Goal: Find contact information: Find contact information

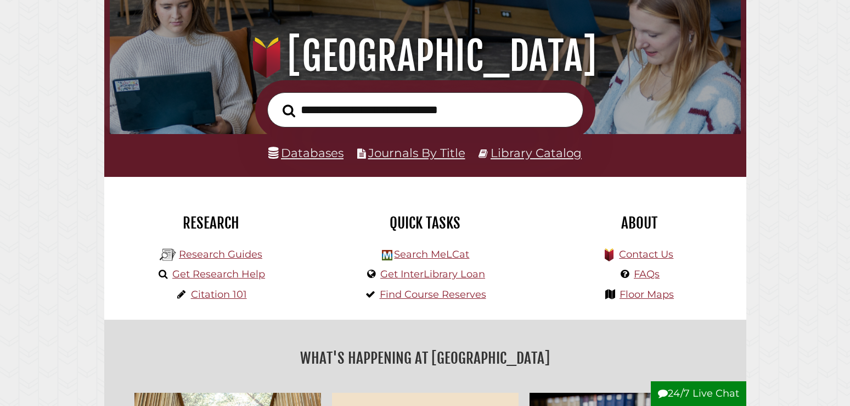
scroll to position [168, 0]
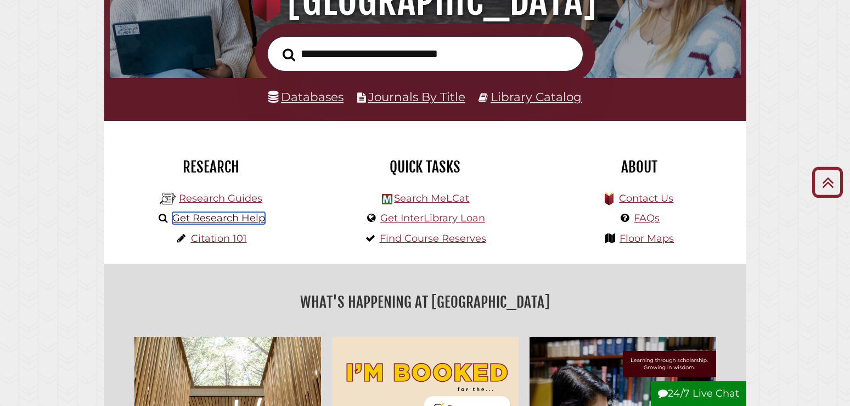
click at [255, 221] on link "Get Research Help" at bounding box center [218, 218] width 93 height 12
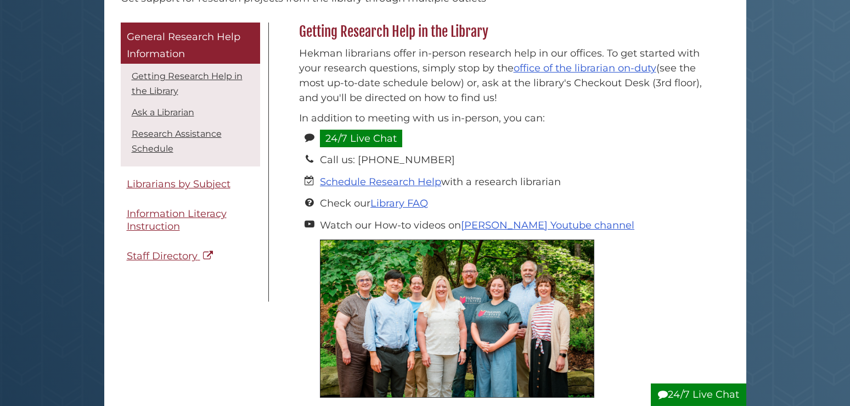
scroll to position [168, 0]
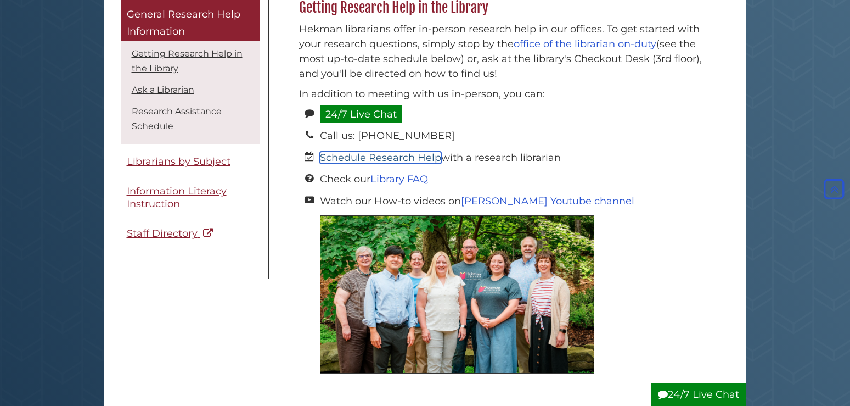
click at [369, 154] on link "Schedule Research Help" at bounding box center [380, 158] width 121 height 12
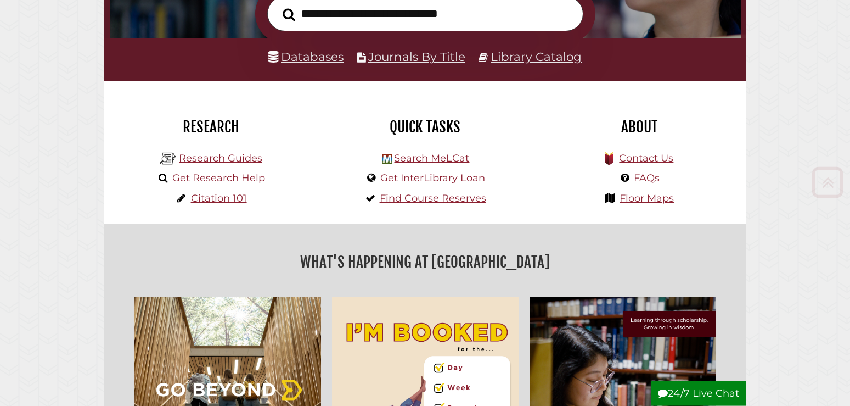
scroll to position [224, 0]
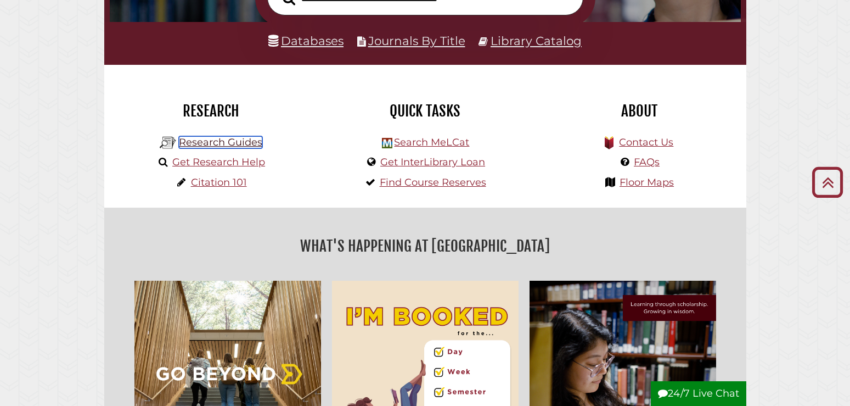
click at [239, 147] on link "Research Guides" at bounding box center [220, 142] width 83 height 12
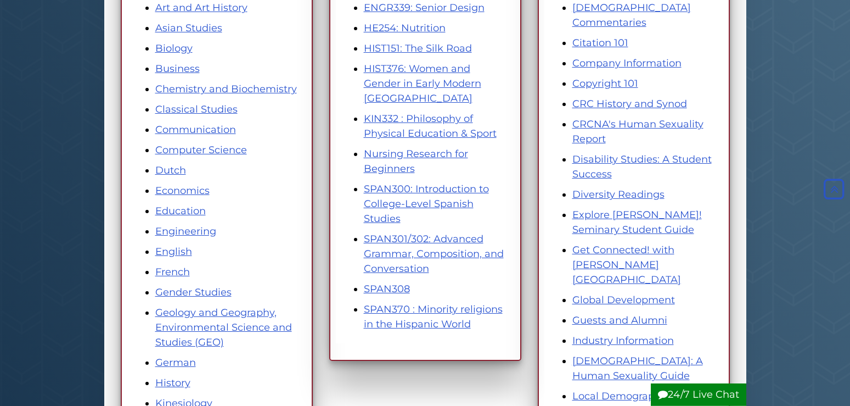
scroll to position [280, 0]
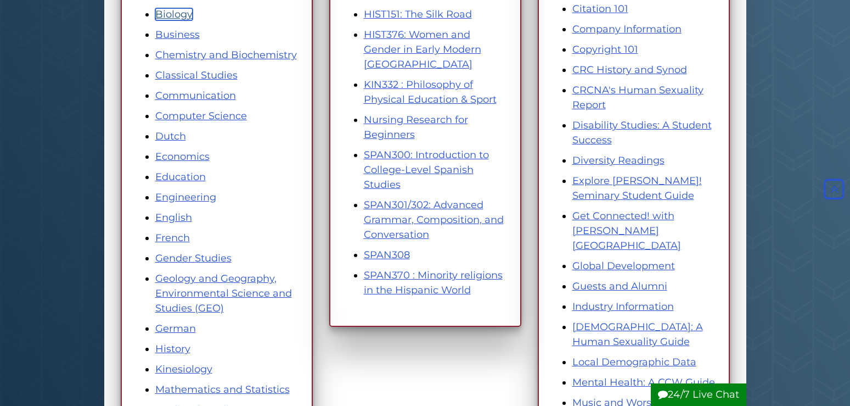
click at [184, 20] on link "Biology" at bounding box center [173, 14] width 37 height 12
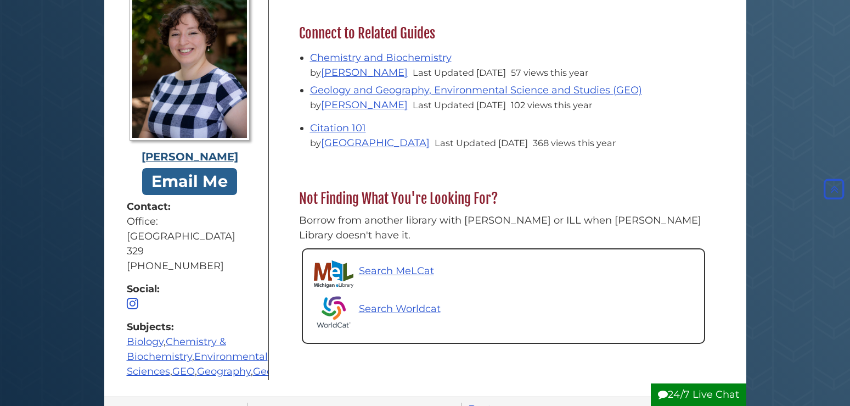
scroll to position [277, 0]
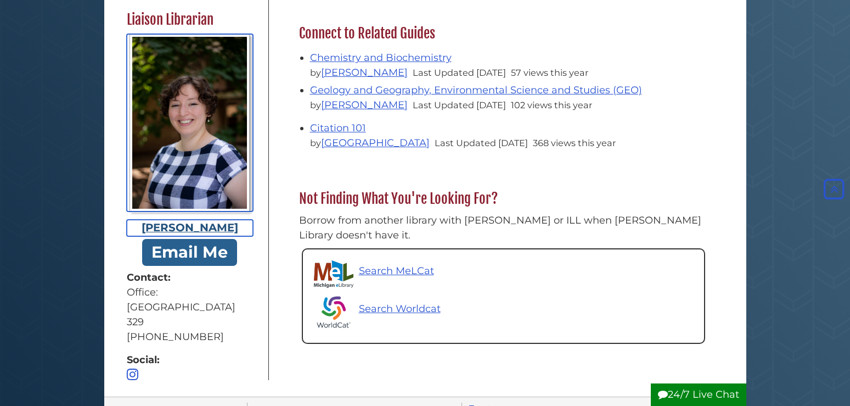
click at [177, 220] on div "Amanda Matthysse" at bounding box center [190, 228] width 126 height 16
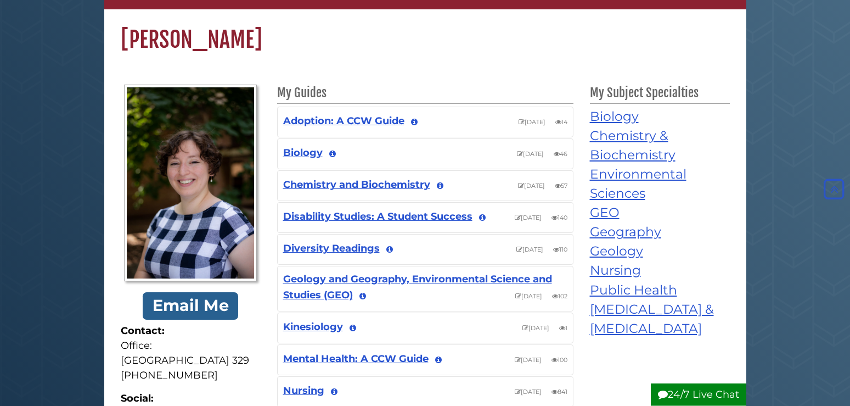
scroll to position [56, 0]
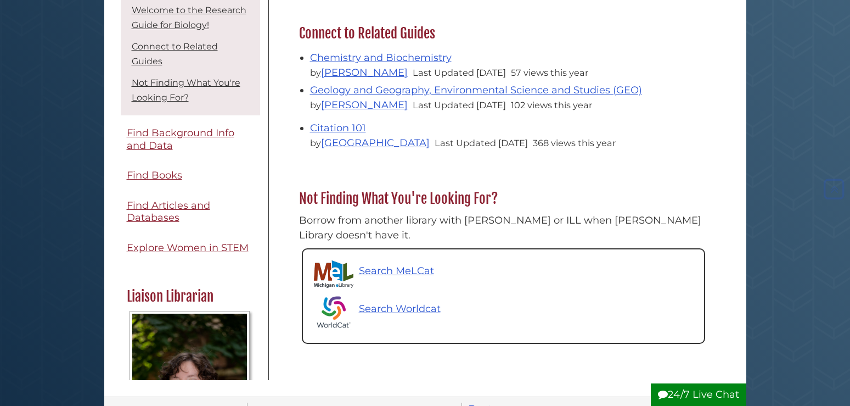
scroll to position [277, 0]
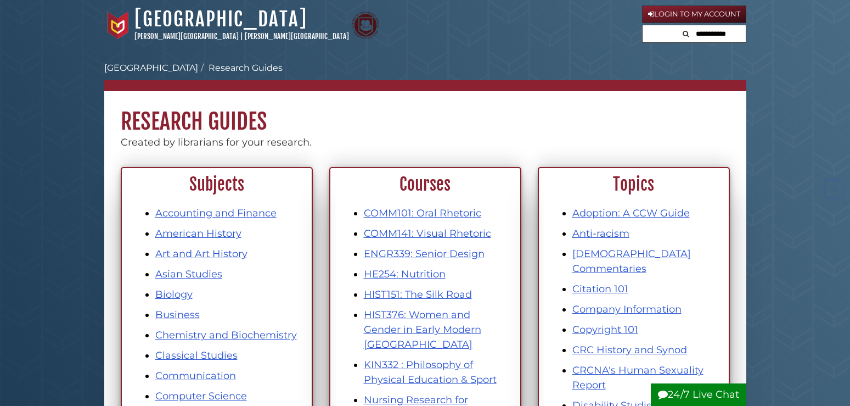
scroll to position [280, 0]
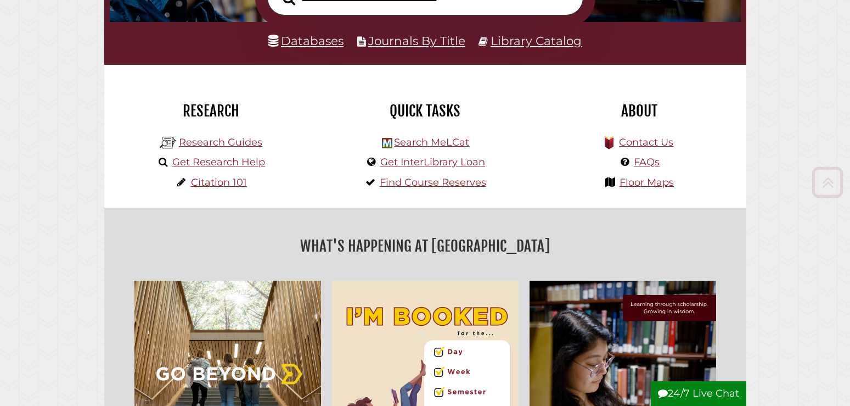
scroll to position [209, 626]
click at [231, 138] on link "Research Guides" at bounding box center [220, 142] width 83 height 12
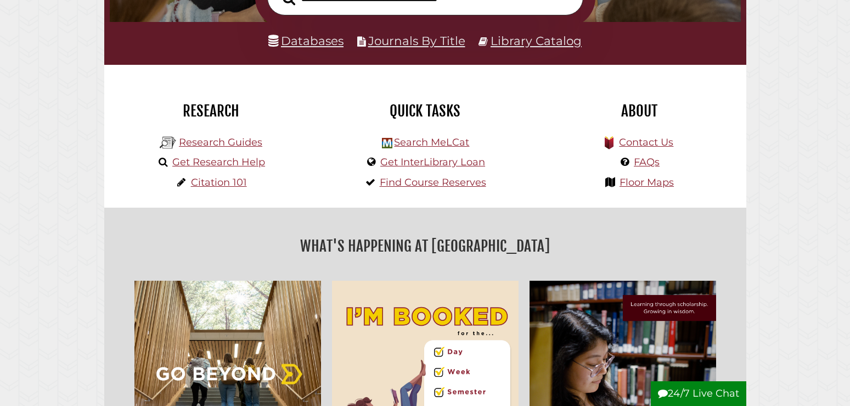
scroll to position [209, 626]
click at [189, 163] on link "Get Research Help" at bounding box center [218, 162] width 93 height 12
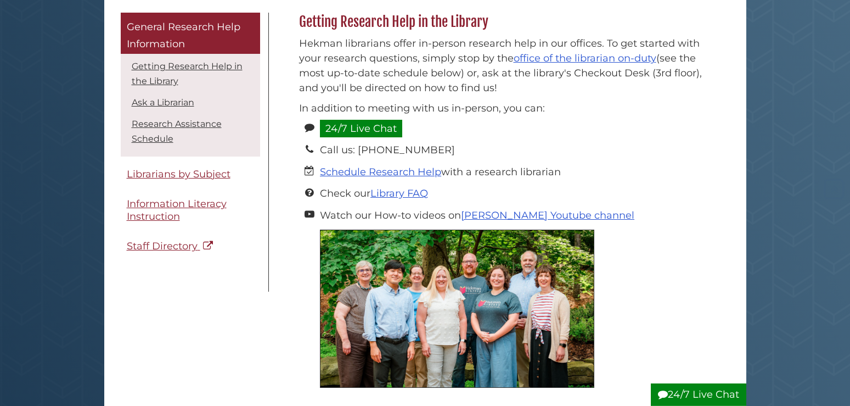
scroll to position [168, 0]
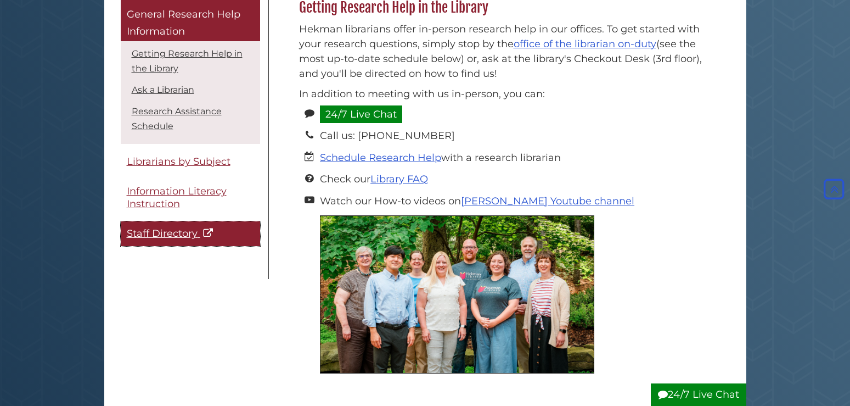
click at [162, 234] on span "Staff Directory" at bounding box center [162, 234] width 71 height 12
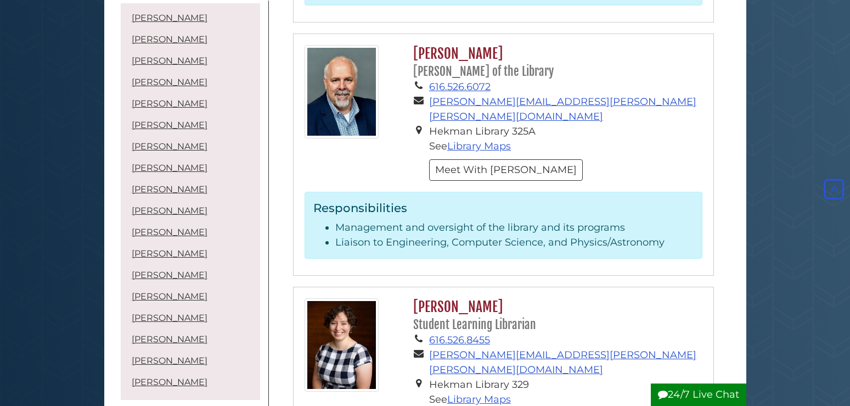
scroll to position [3080, 0]
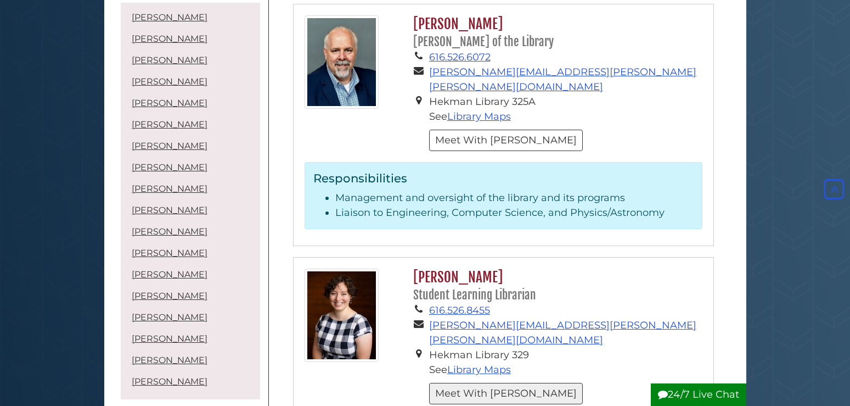
click at [457, 383] on button "Meet With [PERSON_NAME]" at bounding box center [506, 393] width 154 height 21
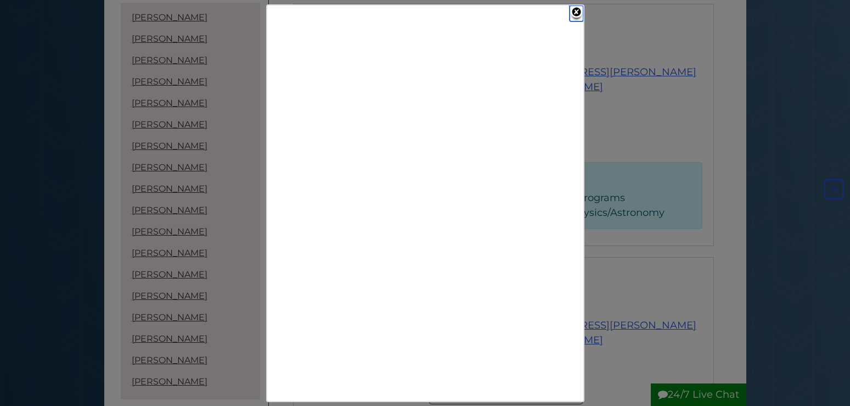
click at [574, 11] on link "Close" at bounding box center [577, 13] width 14 height 16
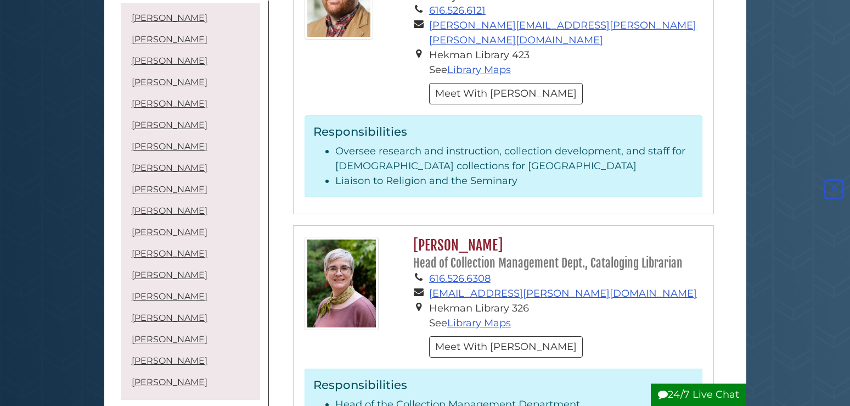
scroll to position [2632, 0]
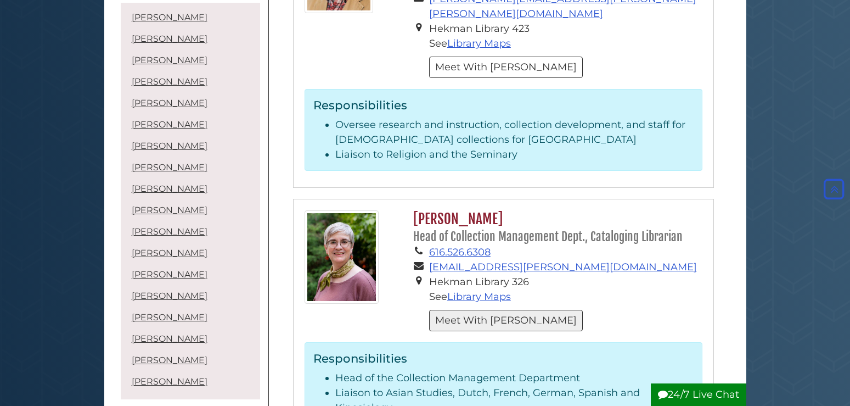
click at [502, 310] on button "Meet With Francene" at bounding box center [506, 320] width 154 height 21
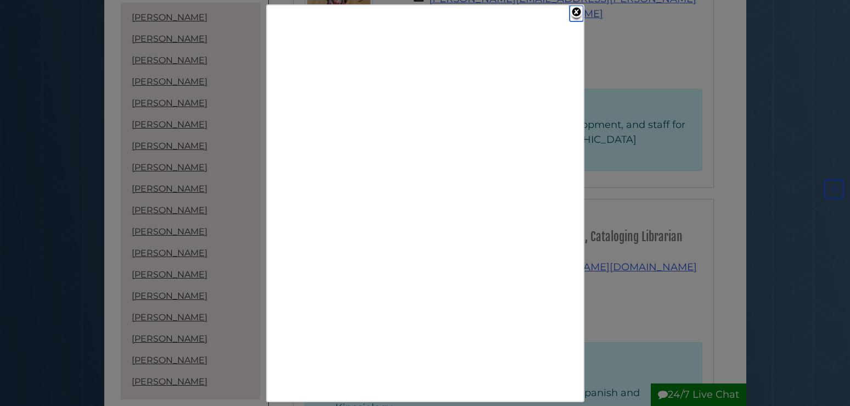
click at [573, 11] on link "Close" at bounding box center [577, 13] width 14 height 16
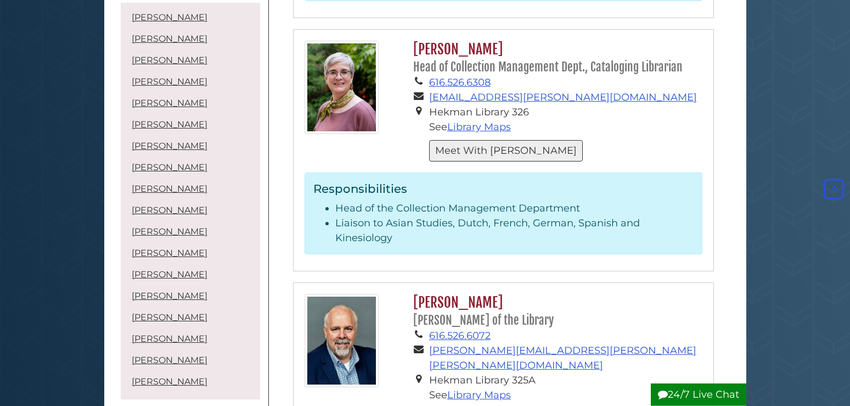
scroll to position [2856, 0]
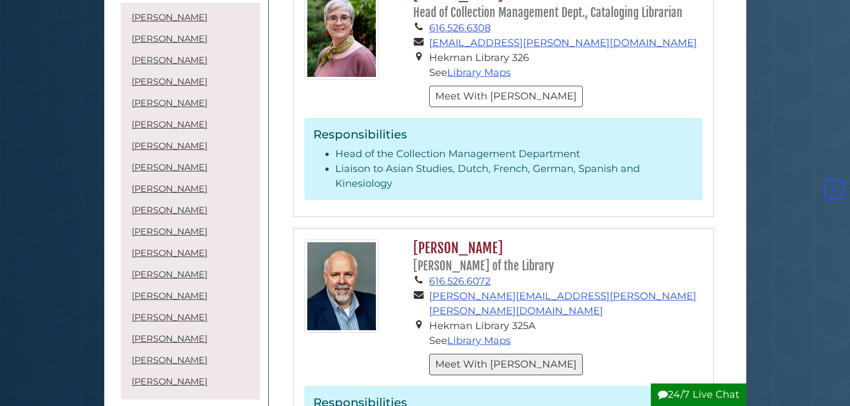
click at [442, 354] on button "Meet With [PERSON_NAME]" at bounding box center [506, 364] width 154 height 21
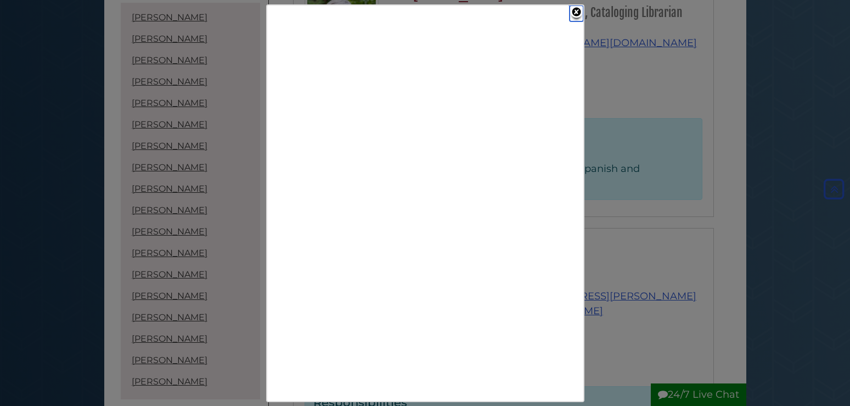
click at [574, 11] on link "Close" at bounding box center [577, 13] width 14 height 16
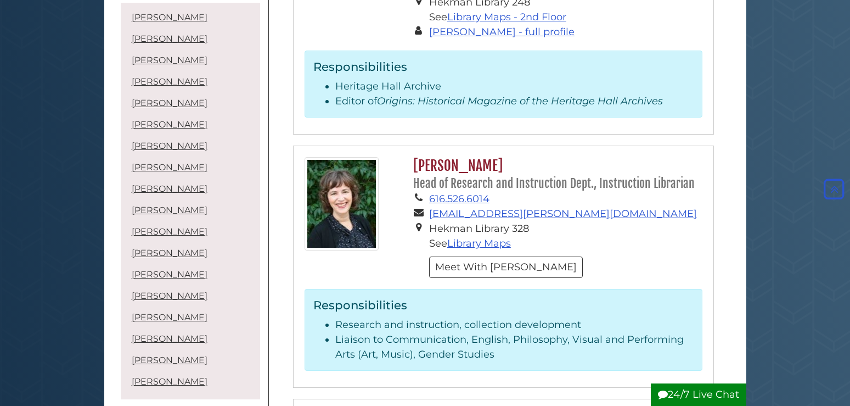
scroll to position [2128, 0]
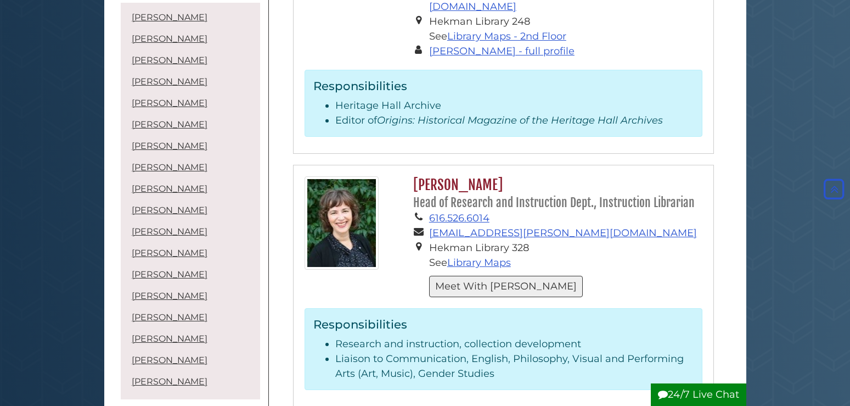
click at [480, 276] on button "Meet With Sarah" at bounding box center [506, 286] width 154 height 21
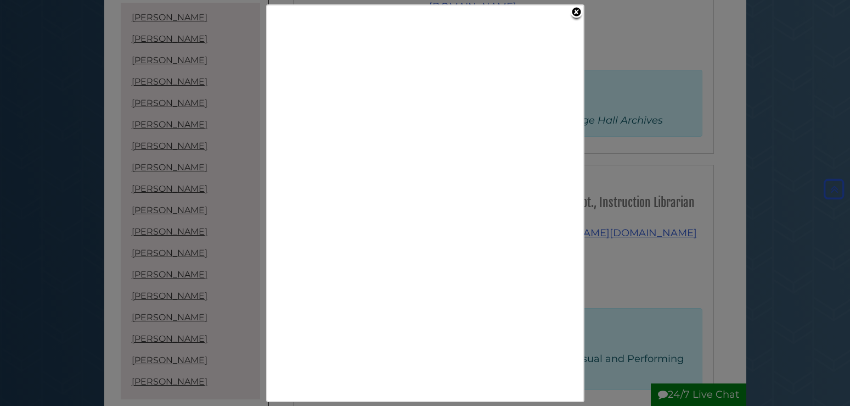
click at [749, 197] on div at bounding box center [425, 203] width 850 height 406
click at [576, 14] on link "Close" at bounding box center [577, 13] width 14 height 16
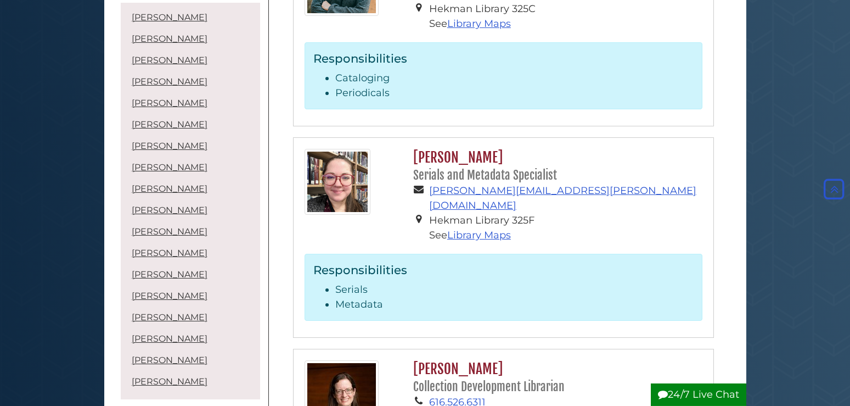
scroll to position [3808, 0]
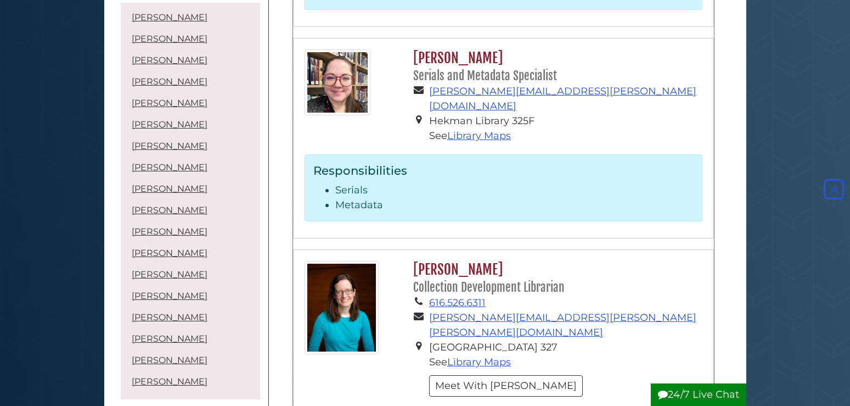
drag, startPoint x: 475, startPoint y: 74, endPoint x: 476, endPoint y: 66, distance: 7.2
click at [475, 261] on h2 "Katherine Swart Van Hof Collection Development Librarian" at bounding box center [555, 278] width 294 height 35
click at [476, 261] on h2 "Katherine Swart Van Hof Collection Development Librarian" at bounding box center [555, 278] width 294 height 35
drag, startPoint x: 476, startPoint y: 66, endPoint x: 393, endPoint y: 93, distance: 87.5
click at [473, 261] on h2 "Katherine Swart Van Hof Collection Development Librarian" at bounding box center [555, 278] width 294 height 35
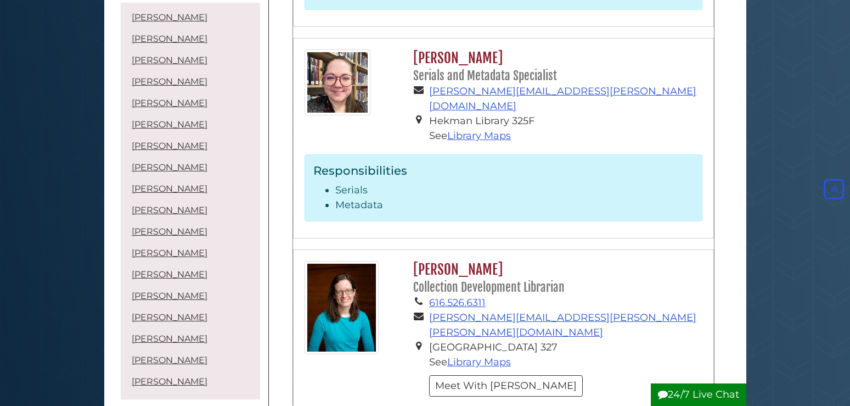
click at [350, 261] on img at bounding box center [342, 307] width 74 height 93
click at [412, 261] on div "Katherine Swart Van Hof Collection Development Librarian 616.526.6311 katherine…" at bounding box center [555, 331] width 311 height 141
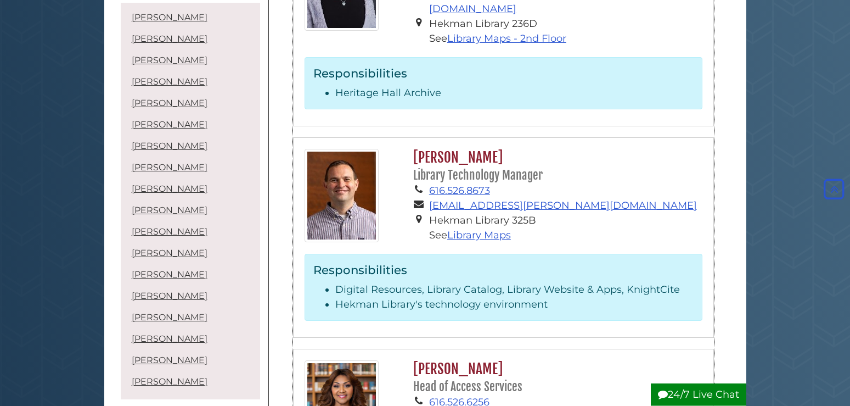
scroll to position [1008, 0]
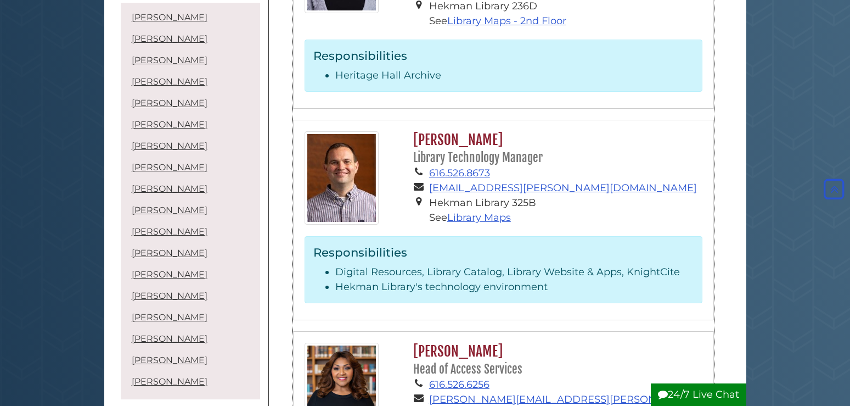
click at [450, 131] on h2 "Brian Holda Library Technology Manager" at bounding box center [555, 148] width 294 height 35
click at [361, 131] on img at bounding box center [342, 177] width 74 height 93
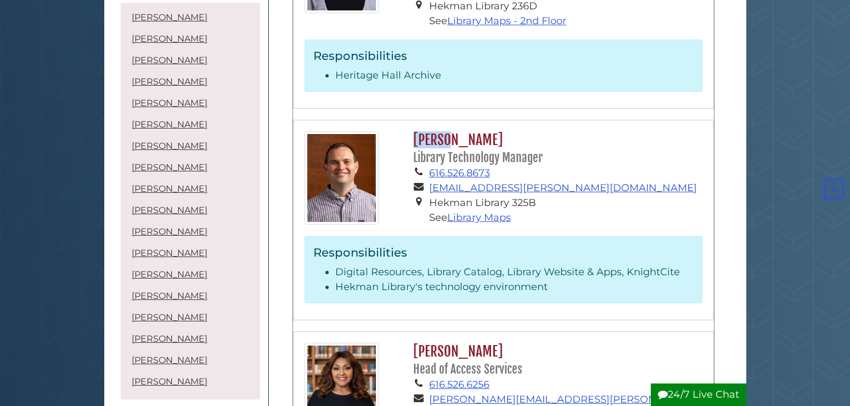
click at [361, 131] on img at bounding box center [342, 177] width 74 height 93
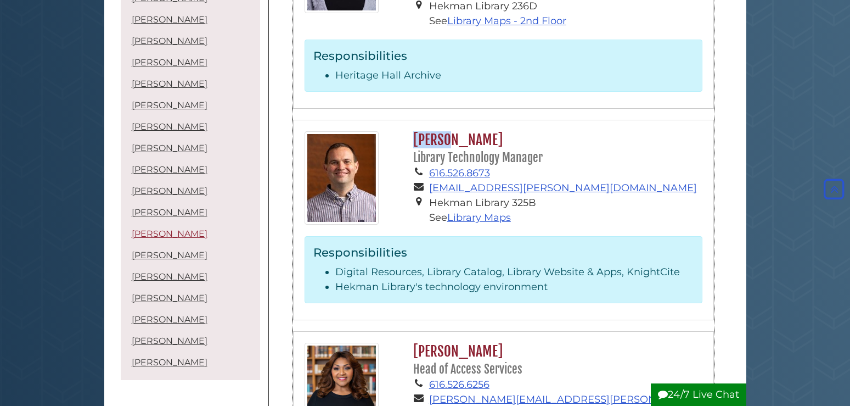
scroll to position [26, 0]
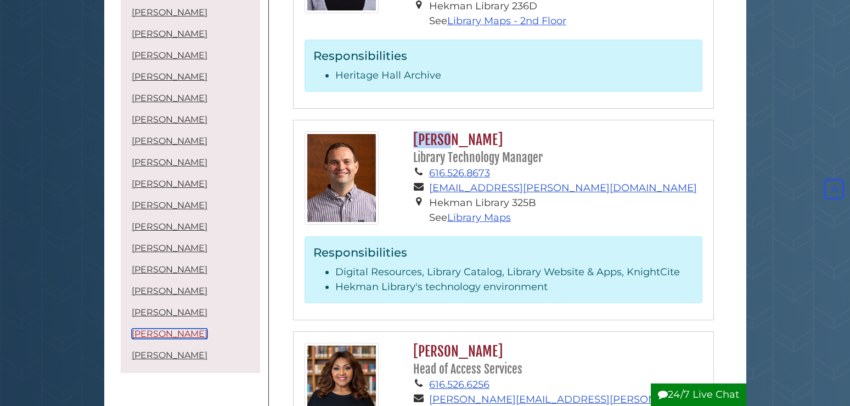
click at [145, 333] on link "Katherine Swart Van Hof" at bounding box center [170, 333] width 76 height 10
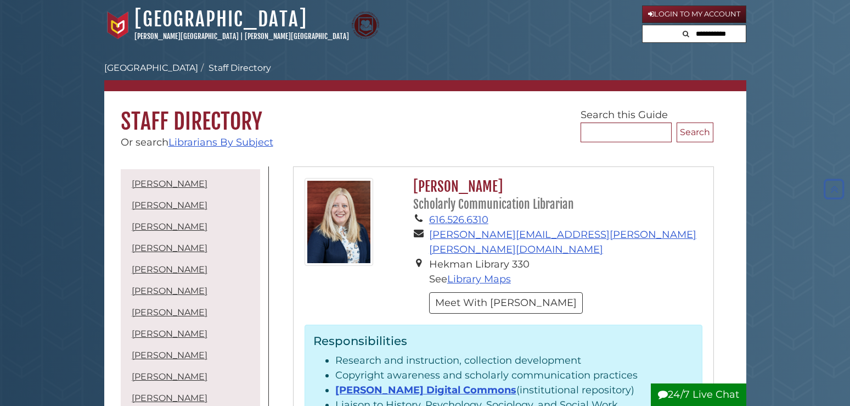
scroll to position [3854, 0]
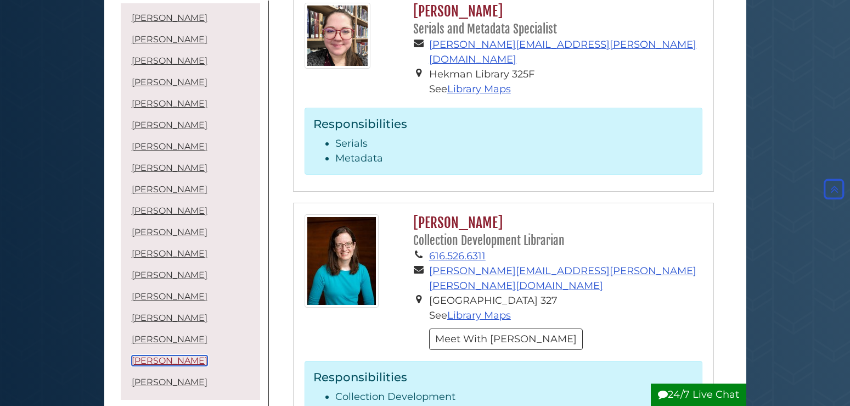
click at [201, 362] on link "Katherine Swart Van Hof" at bounding box center [170, 360] width 76 height 10
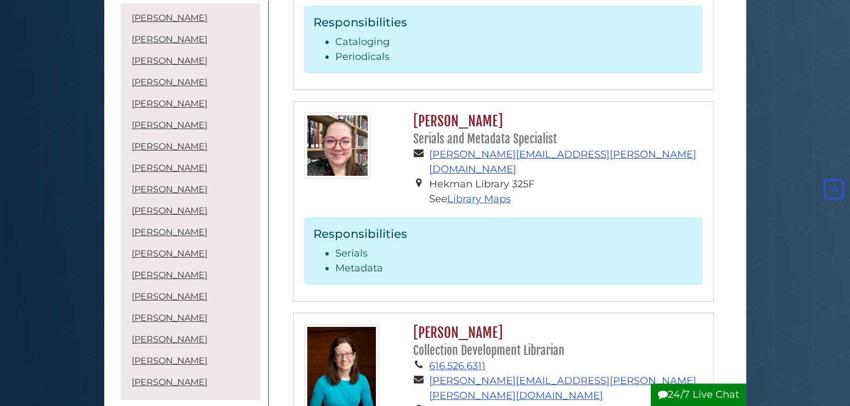
scroll to position [3742, 0]
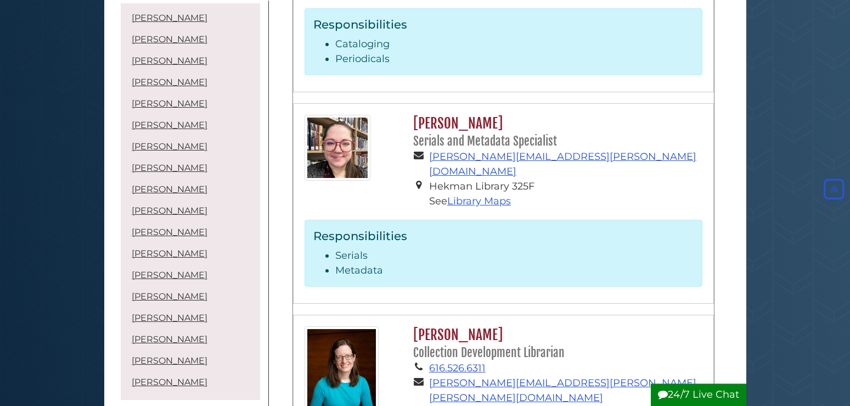
click at [477, 326] on h2 "Katherine Swart Van Hof Collection Development Librarian" at bounding box center [555, 343] width 294 height 35
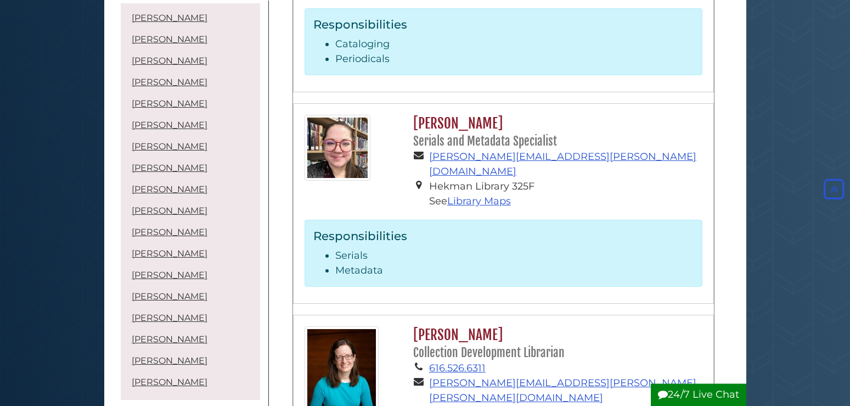
click at [477, 326] on h2 "Katherine Swart Van Hof Collection Development Librarian" at bounding box center [555, 343] width 294 height 35
click at [208, 364] on link "Katherine Swart Van Hof" at bounding box center [170, 360] width 76 height 10
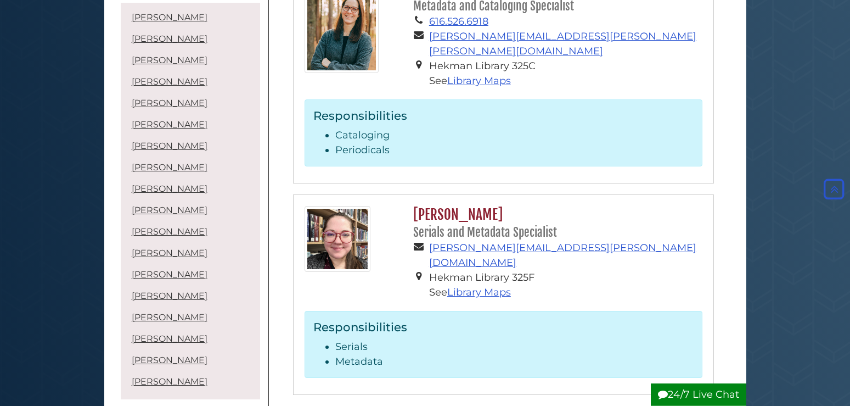
scroll to position [3630, 0]
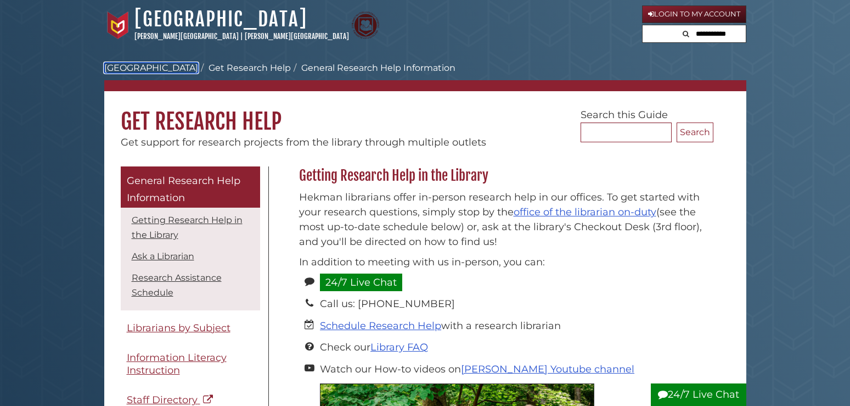
click at [158, 66] on link "[GEOGRAPHIC_DATA]" at bounding box center [151, 68] width 94 height 10
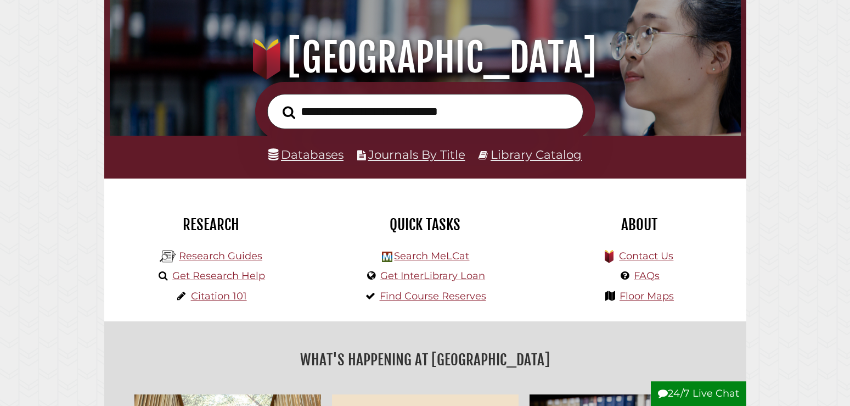
scroll to position [168, 0]
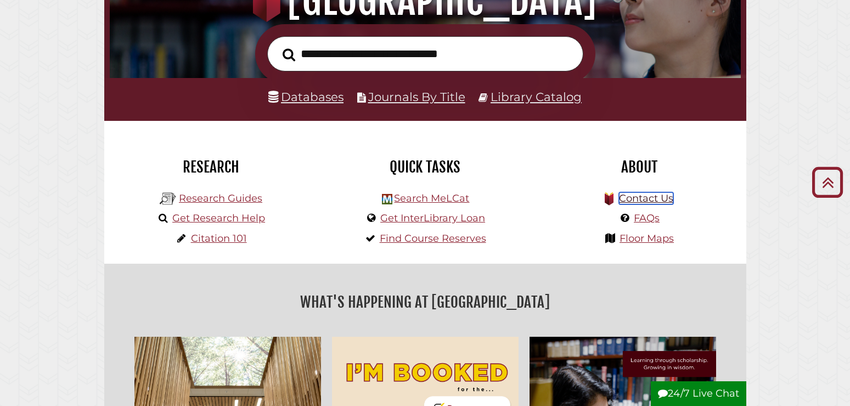
click at [636, 198] on link "Contact Us" at bounding box center [646, 198] width 54 height 12
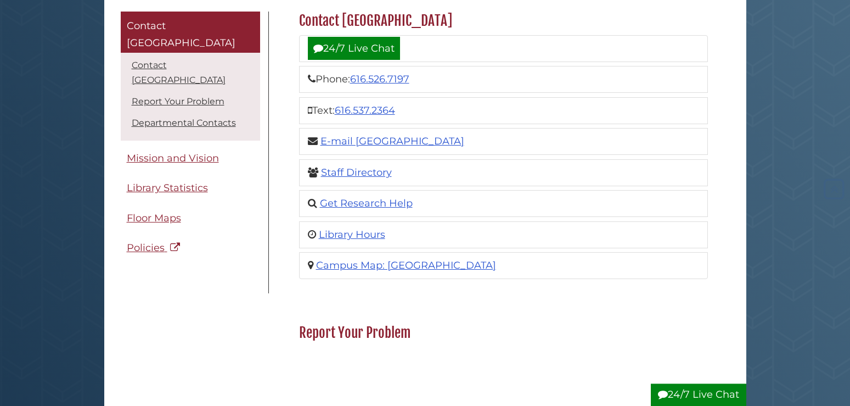
scroll to position [168, 0]
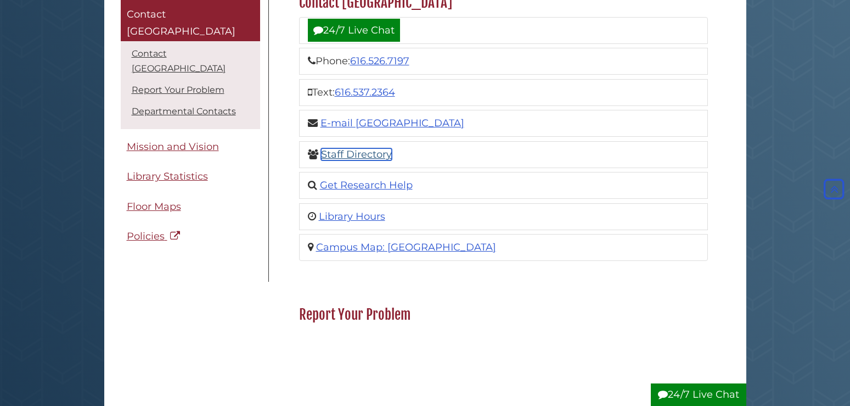
click at [388, 157] on link "Staff Directory" at bounding box center [356, 154] width 71 height 12
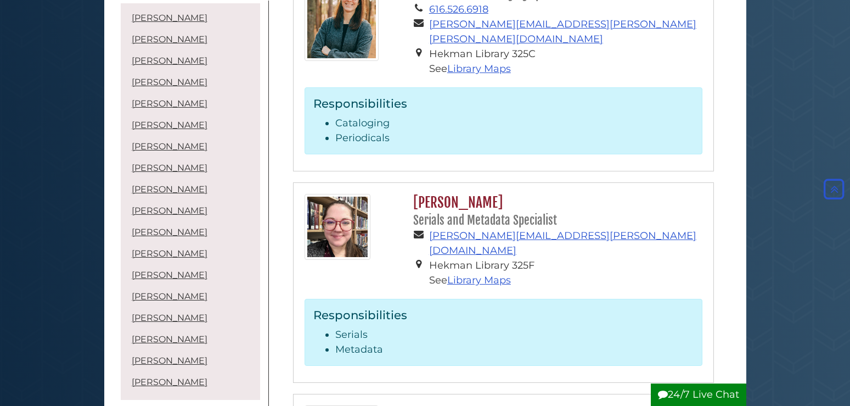
scroll to position [3696, 0]
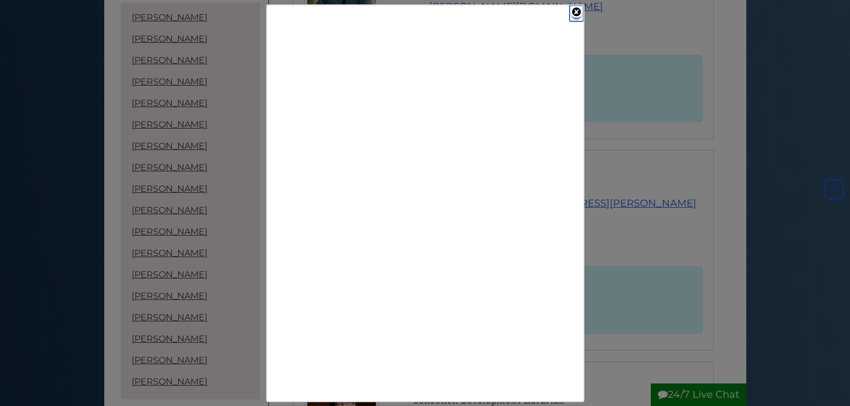
click at [579, 14] on link "Close" at bounding box center [577, 13] width 14 height 16
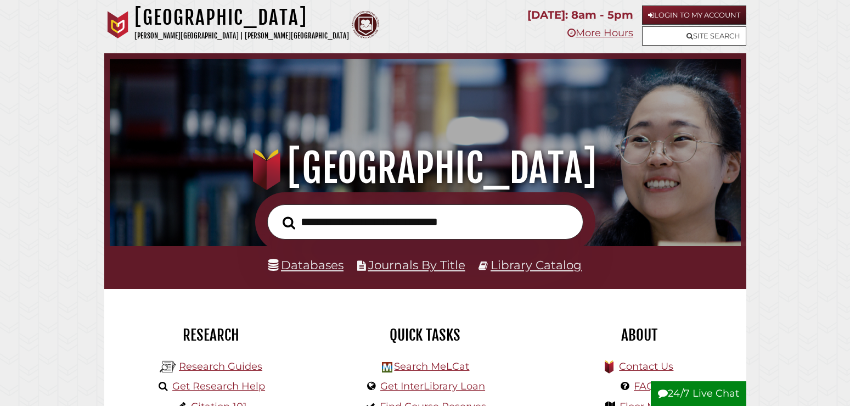
scroll to position [209, 626]
click at [524, 262] on link "Library Catalog" at bounding box center [536, 264] width 91 height 14
